Goal: Task Accomplishment & Management: Complete application form

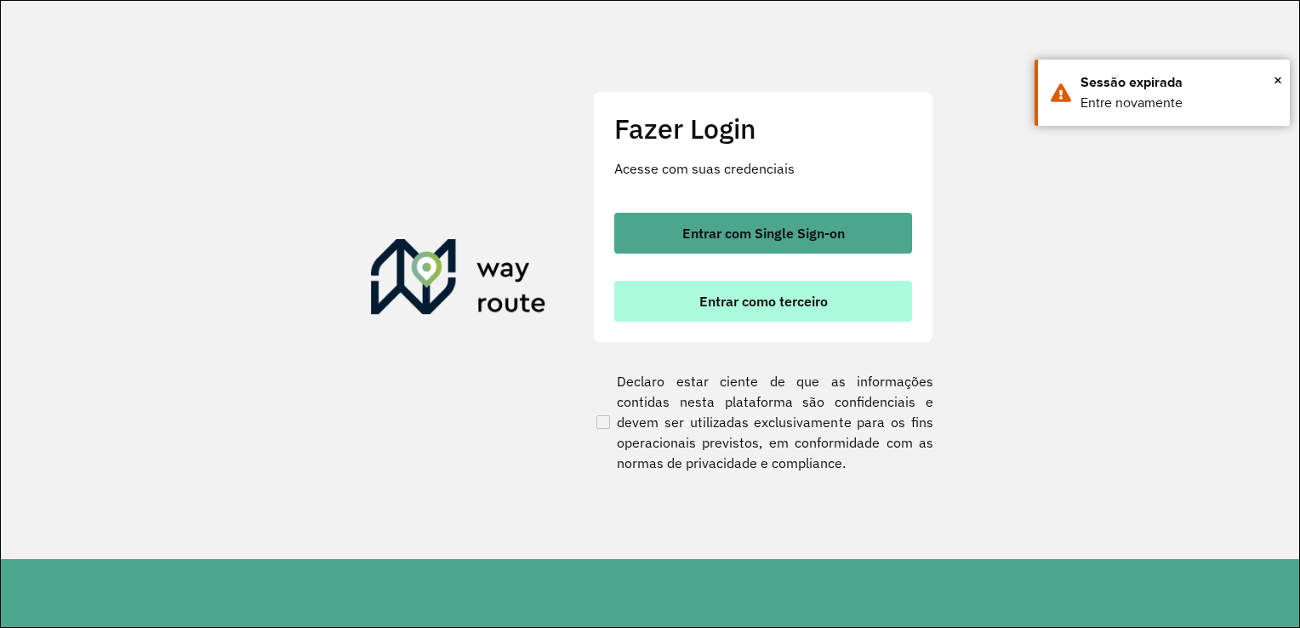
click at [778, 299] on span "Entrar como terceiro" at bounding box center [764, 301] width 129 height 14
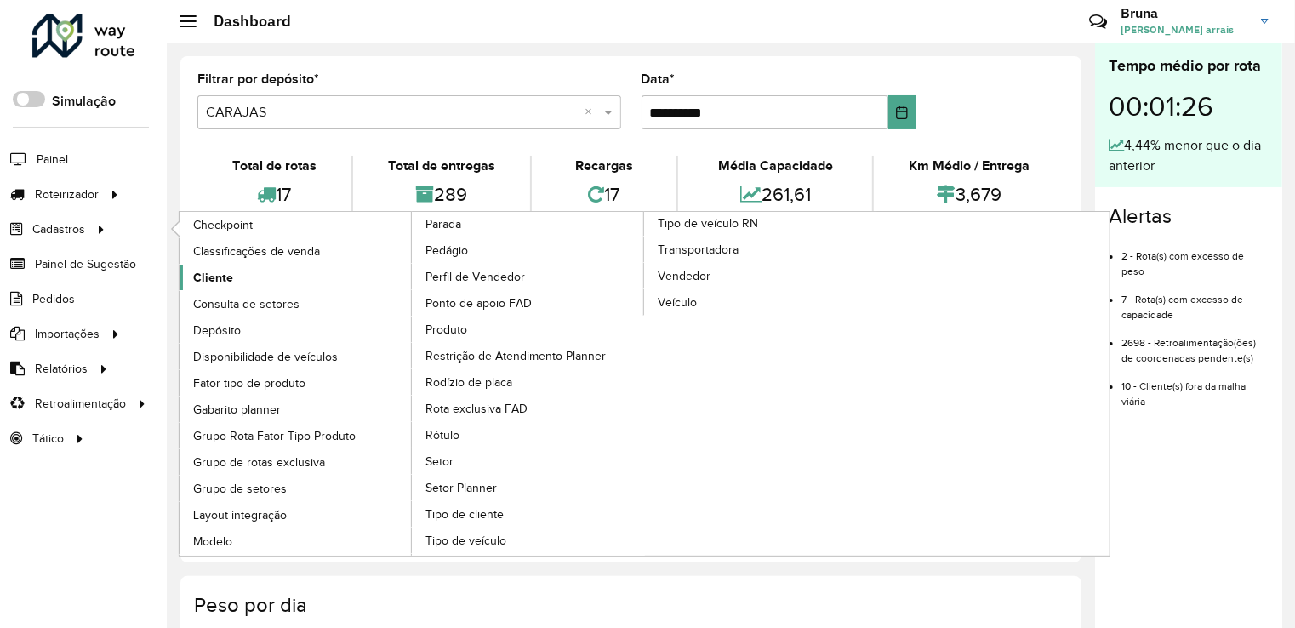
click at [228, 274] on span "Cliente" at bounding box center [213, 278] width 40 height 18
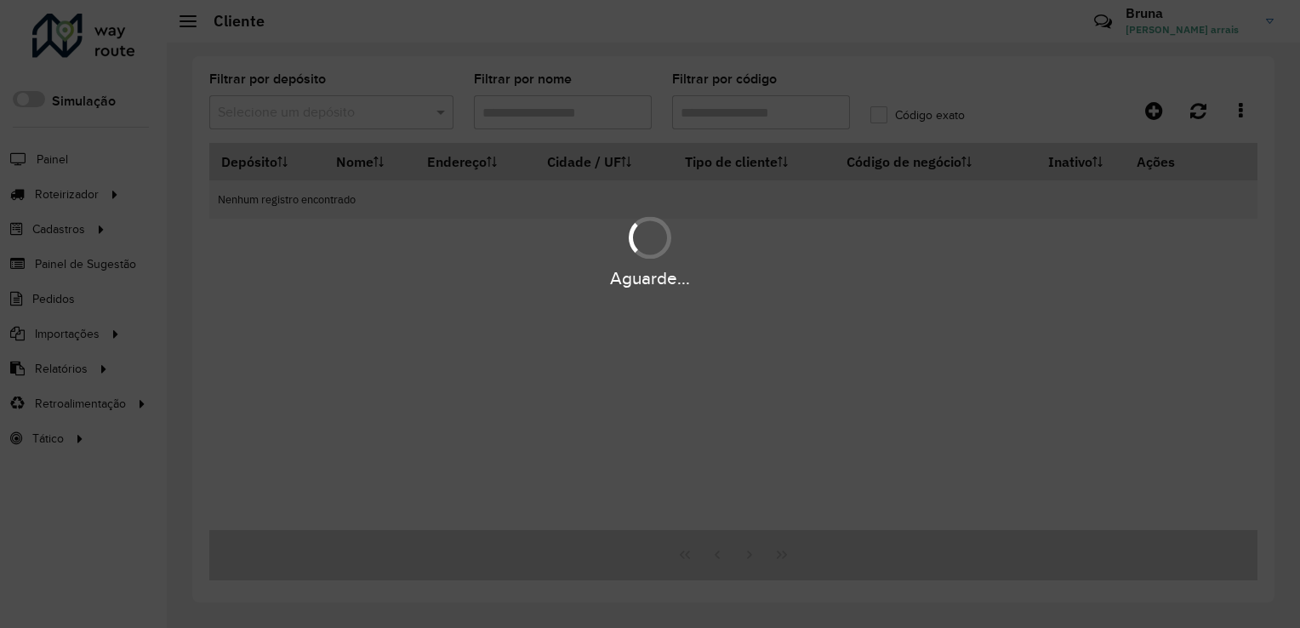
type input "***"
